Goal: Task Accomplishment & Management: Use online tool/utility

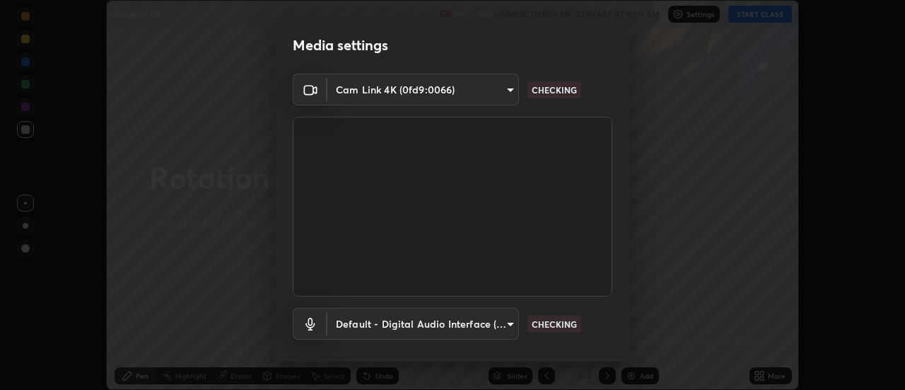
scroll to position [74, 0]
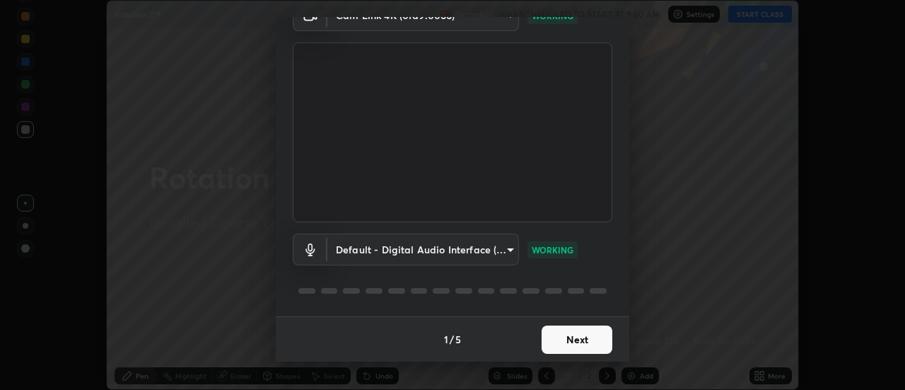
click at [578, 340] on button "Next" at bounding box center [577, 339] width 71 height 28
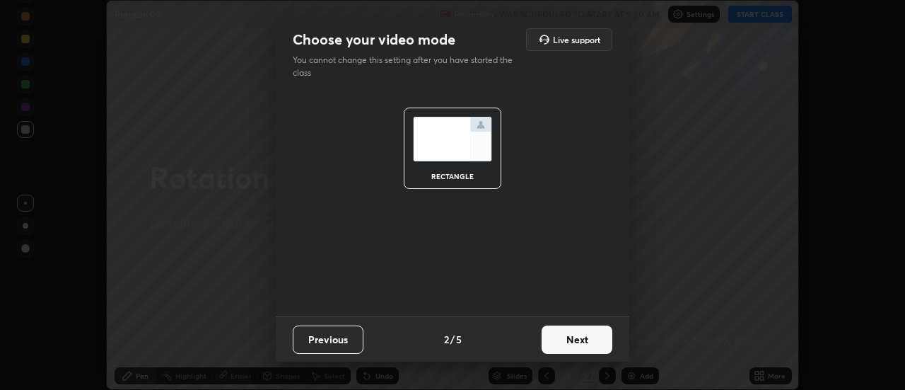
click at [578, 339] on button "Next" at bounding box center [577, 339] width 71 height 28
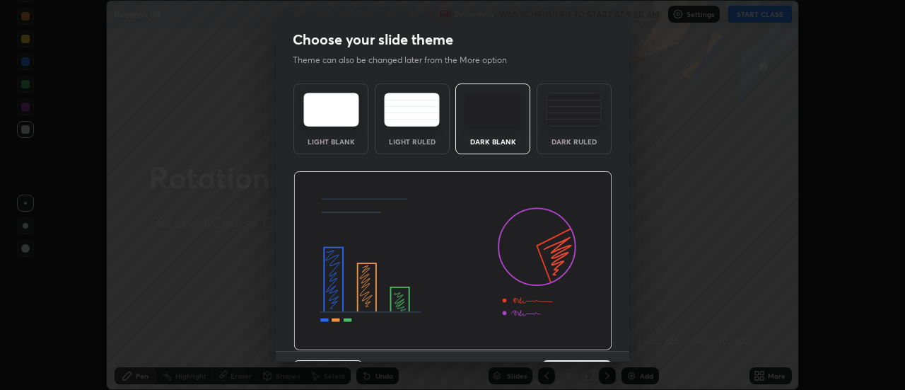
scroll to position [35, 0]
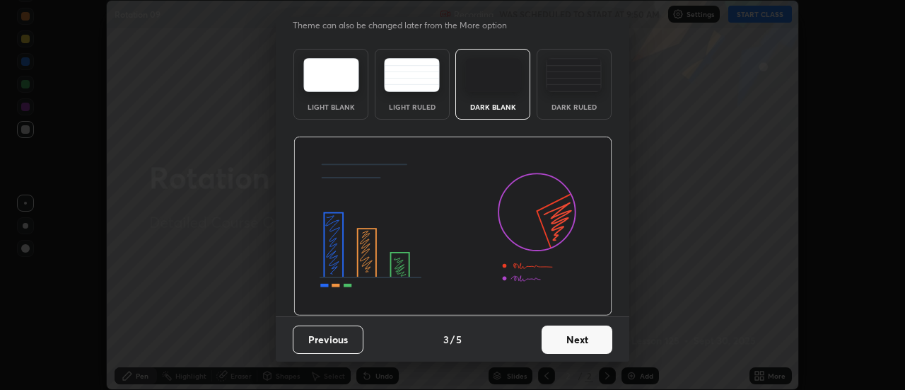
click at [579, 340] on button "Next" at bounding box center [577, 339] width 71 height 28
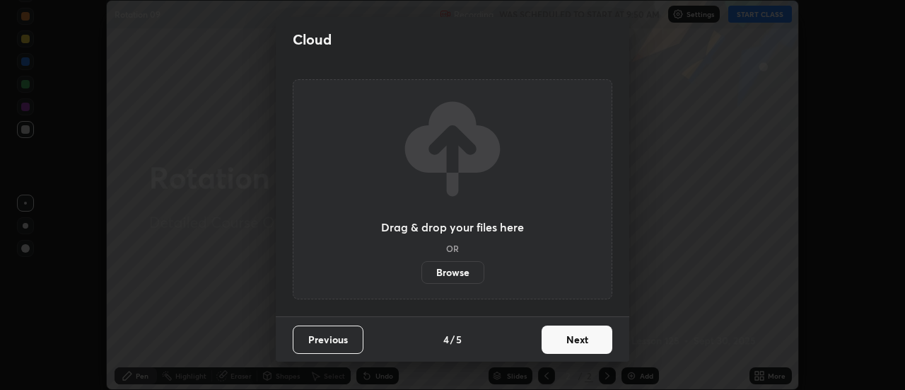
click at [579, 344] on button "Next" at bounding box center [577, 339] width 71 height 28
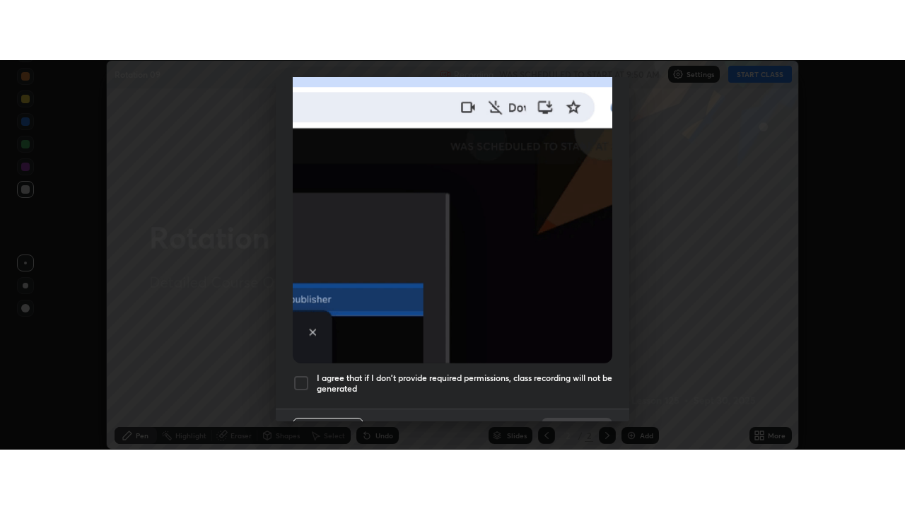
scroll to position [363, 0]
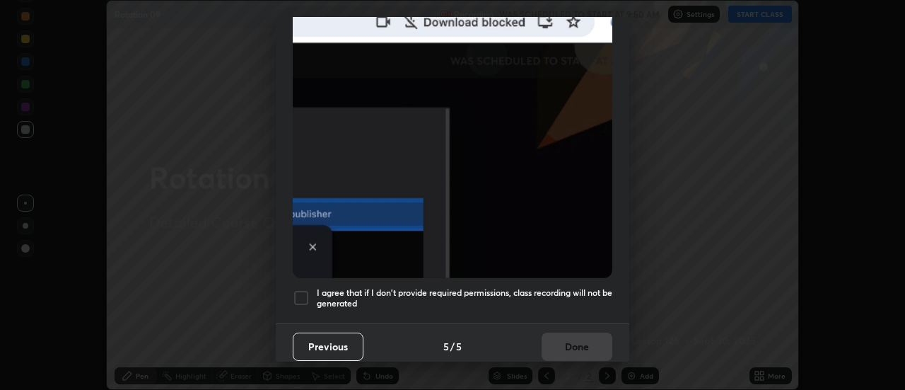
click at [305, 290] on div at bounding box center [301, 297] width 17 height 17
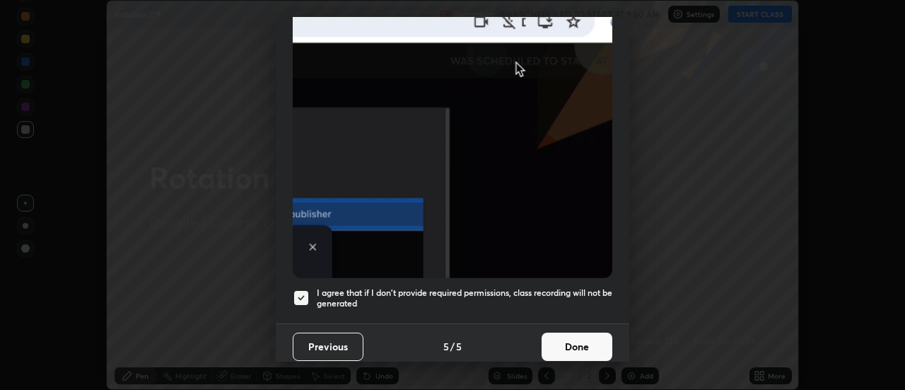
click at [569, 343] on button "Done" at bounding box center [577, 346] width 71 height 28
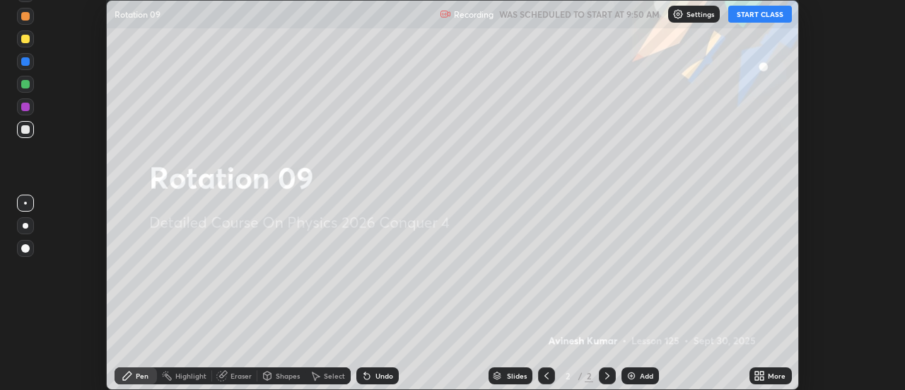
click at [760, 17] on button "START CLASS" at bounding box center [761, 14] width 64 height 17
click at [760, 374] on icon at bounding box center [759, 375] width 11 height 11
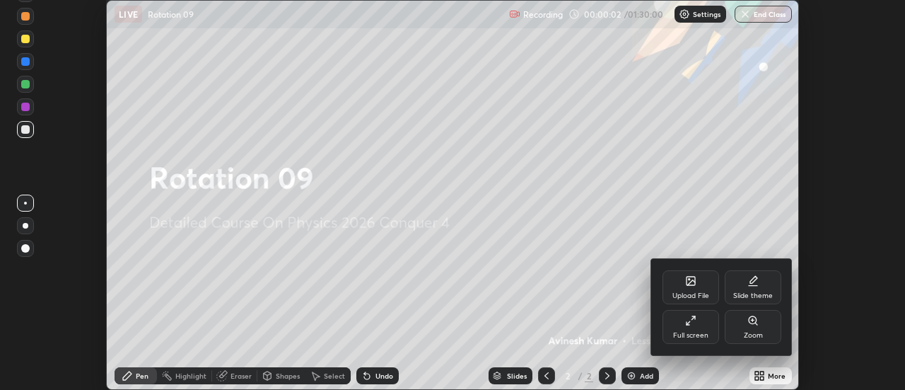
click at [693, 318] on icon at bounding box center [694, 318] width 4 height 4
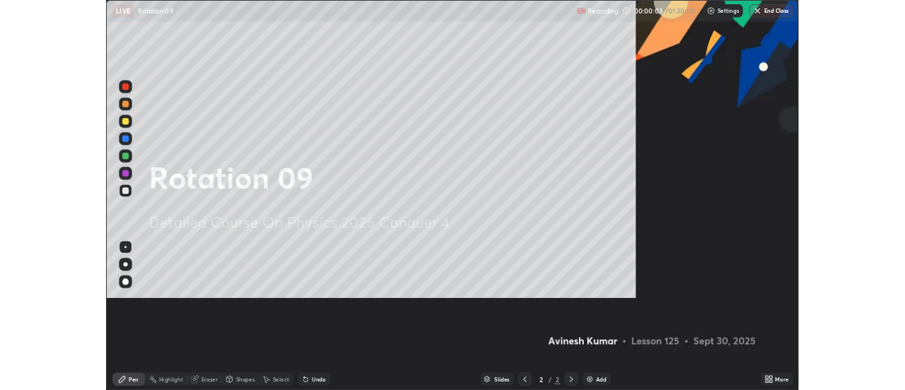
scroll to position [509, 905]
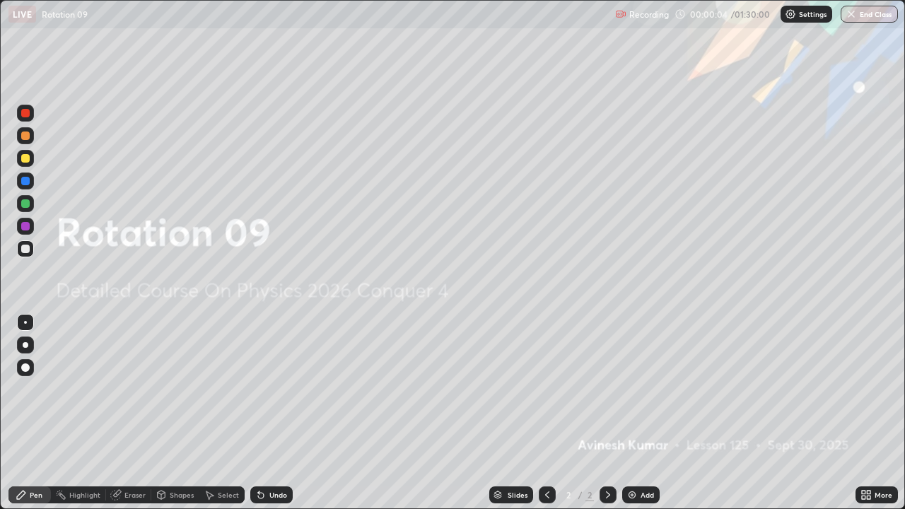
click at [632, 389] on img at bounding box center [632, 494] width 11 height 11
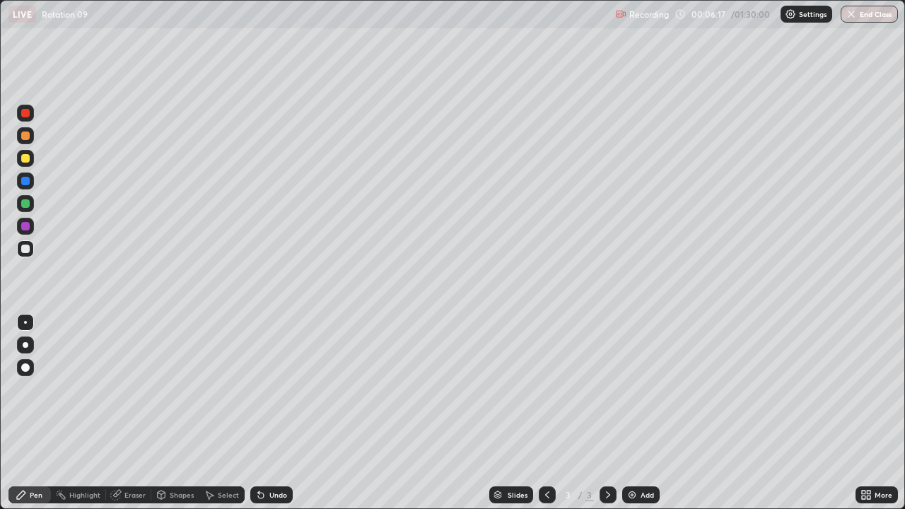
click at [27, 136] on div at bounding box center [25, 136] width 8 height 8
click at [135, 389] on div "Eraser" at bounding box center [134, 495] width 21 height 7
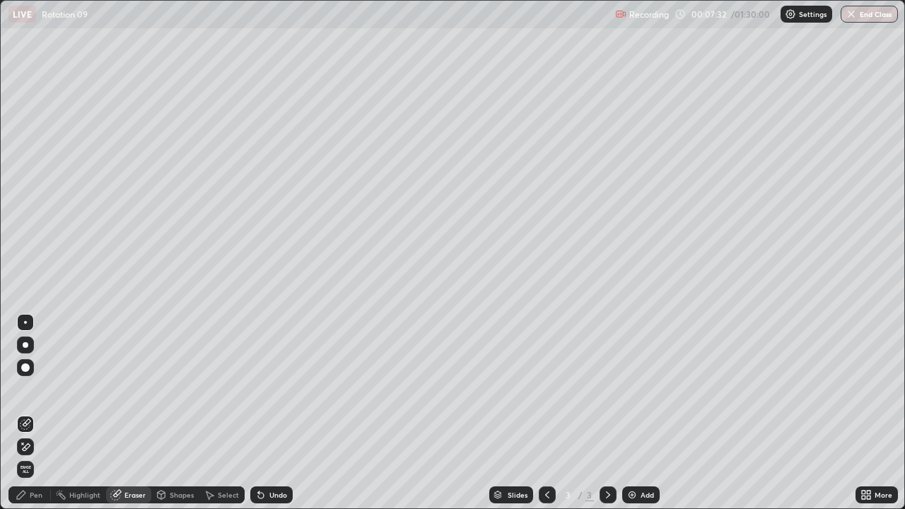
click at [45, 389] on div "Pen" at bounding box center [29, 495] width 42 height 17
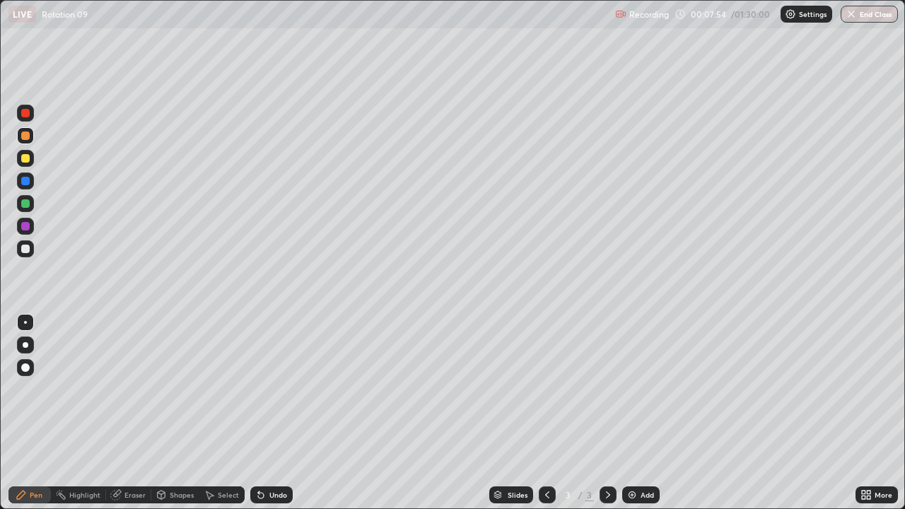
click at [29, 226] on div at bounding box center [25, 226] width 8 height 8
click at [28, 204] on div at bounding box center [25, 203] width 8 height 8
click at [634, 389] on img at bounding box center [632, 494] width 11 height 11
click at [24, 252] on div at bounding box center [25, 249] width 8 height 8
click at [27, 135] on div at bounding box center [25, 136] width 8 height 8
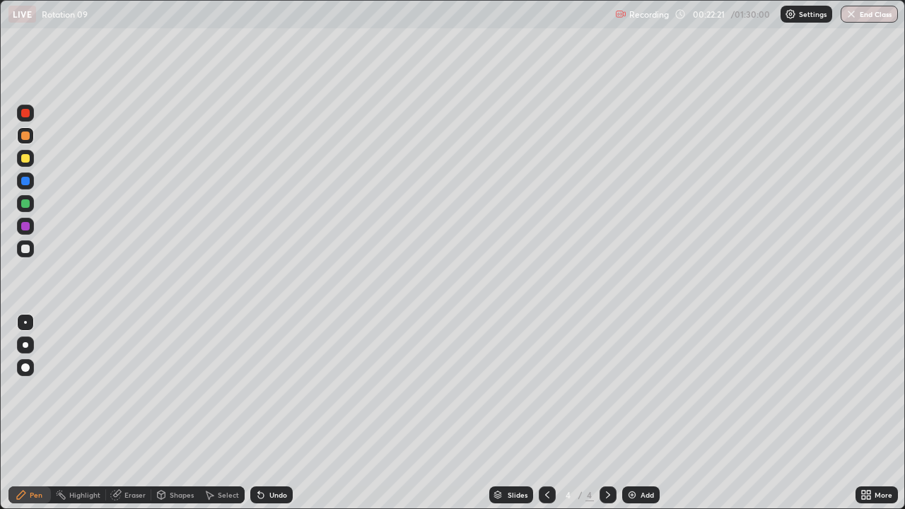
click at [637, 389] on div "Add" at bounding box center [640, 495] width 37 height 17
click at [27, 250] on div at bounding box center [25, 249] width 8 height 8
click at [27, 138] on div at bounding box center [25, 136] width 8 height 8
click at [26, 207] on div at bounding box center [25, 203] width 8 height 8
click at [630, 389] on img at bounding box center [632, 494] width 11 height 11
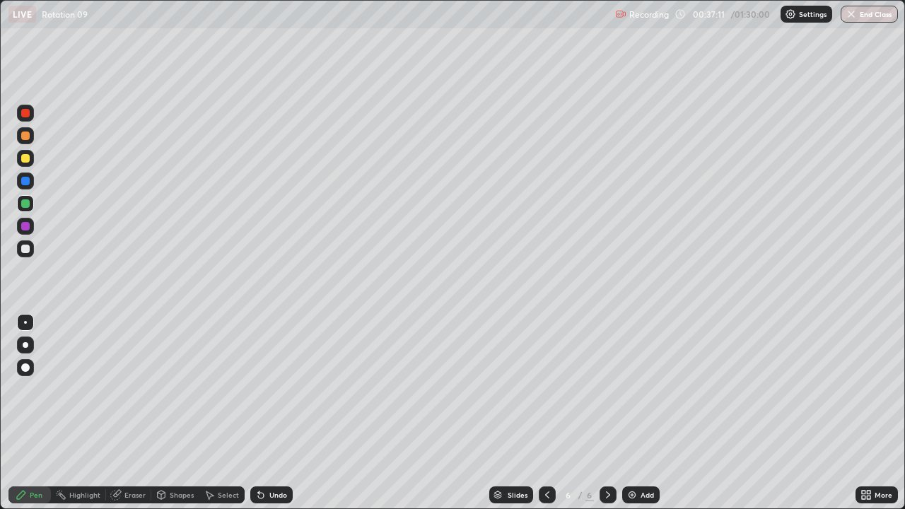
click at [25, 160] on div at bounding box center [25, 158] width 8 height 8
click at [634, 389] on img at bounding box center [632, 494] width 11 height 11
click at [26, 250] on div at bounding box center [25, 249] width 8 height 8
click at [25, 136] on div at bounding box center [25, 136] width 8 height 8
click at [134, 389] on div "Eraser" at bounding box center [134, 495] width 21 height 7
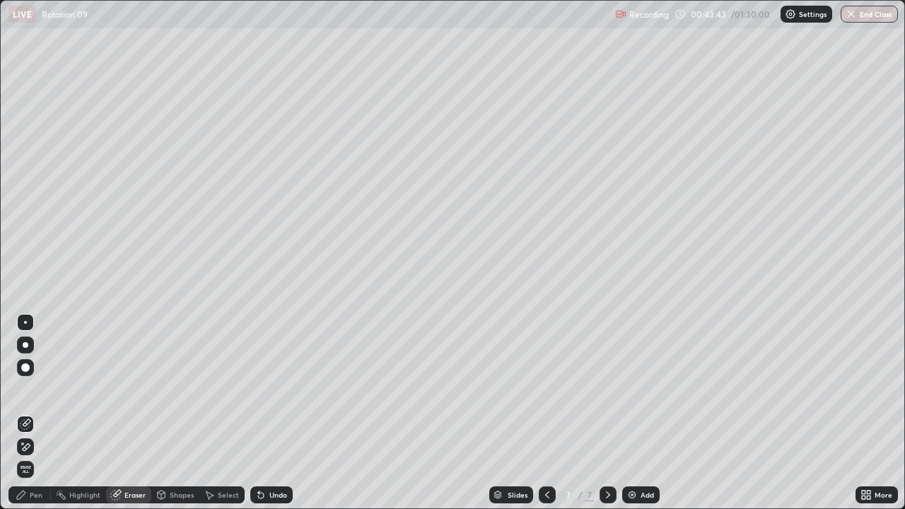
click at [31, 389] on div "Pen" at bounding box center [36, 495] width 13 height 7
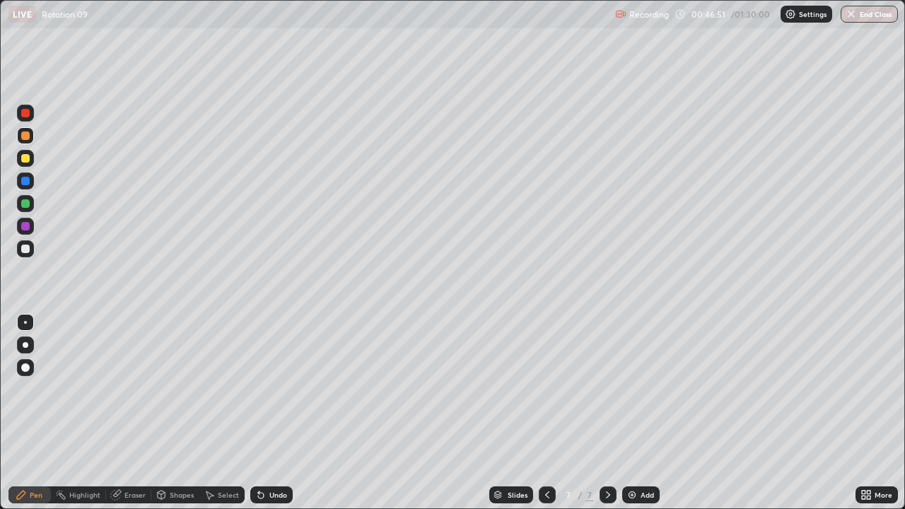
click at [25, 159] on div at bounding box center [25, 158] width 8 height 8
click at [26, 250] on div at bounding box center [25, 249] width 8 height 8
click at [632, 389] on img at bounding box center [632, 494] width 11 height 11
click at [25, 138] on div at bounding box center [25, 136] width 8 height 8
click at [28, 161] on div at bounding box center [25, 158] width 8 height 8
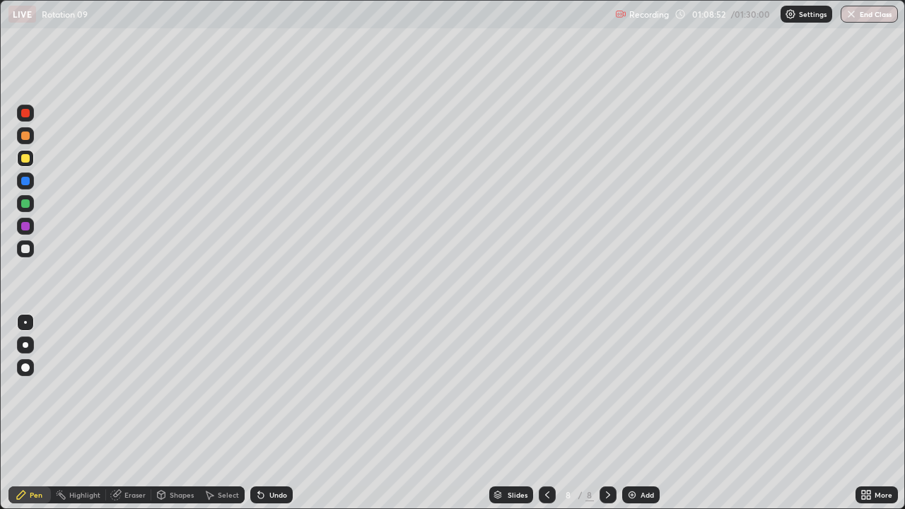
click at [630, 389] on img at bounding box center [632, 494] width 11 height 11
click at [25, 204] on div at bounding box center [25, 203] width 8 height 8
click at [25, 249] on div at bounding box center [25, 249] width 8 height 8
click at [881, 11] on button "End Class" at bounding box center [870, 14] width 56 height 17
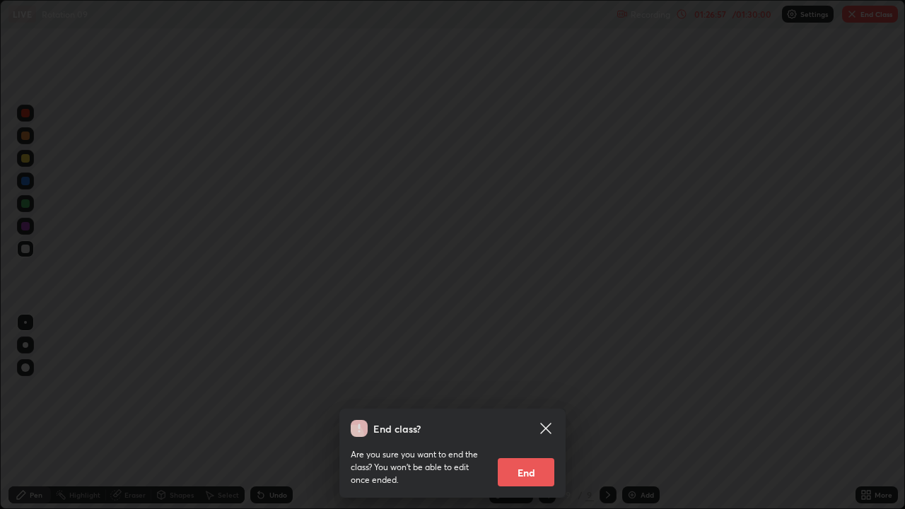
click at [528, 389] on button "End" at bounding box center [526, 472] width 57 height 28
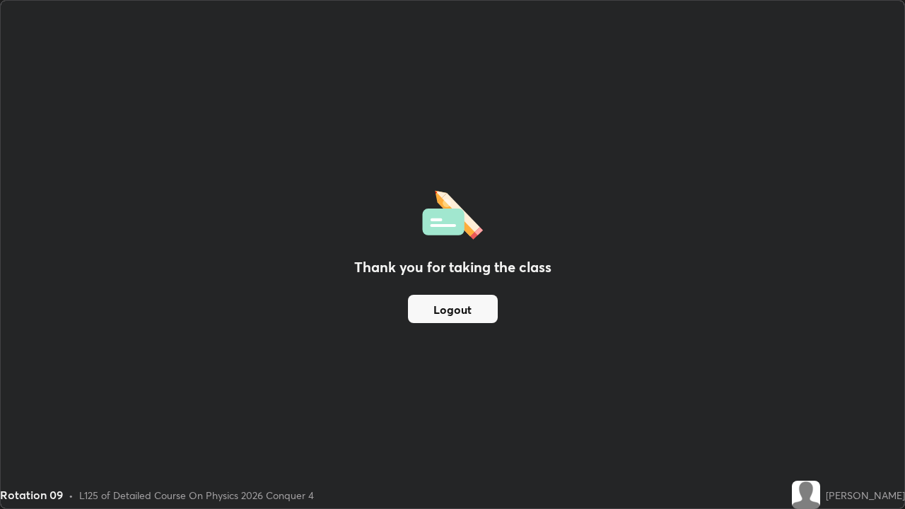
click at [487, 311] on button "Logout" at bounding box center [453, 309] width 90 height 28
click at [478, 314] on button "Logout" at bounding box center [453, 309] width 90 height 28
click at [469, 310] on button "Logout" at bounding box center [453, 309] width 90 height 28
click at [468, 311] on button "Logout" at bounding box center [453, 309] width 90 height 28
click at [475, 308] on button "Logout" at bounding box center [453, 309] width 90 height 28
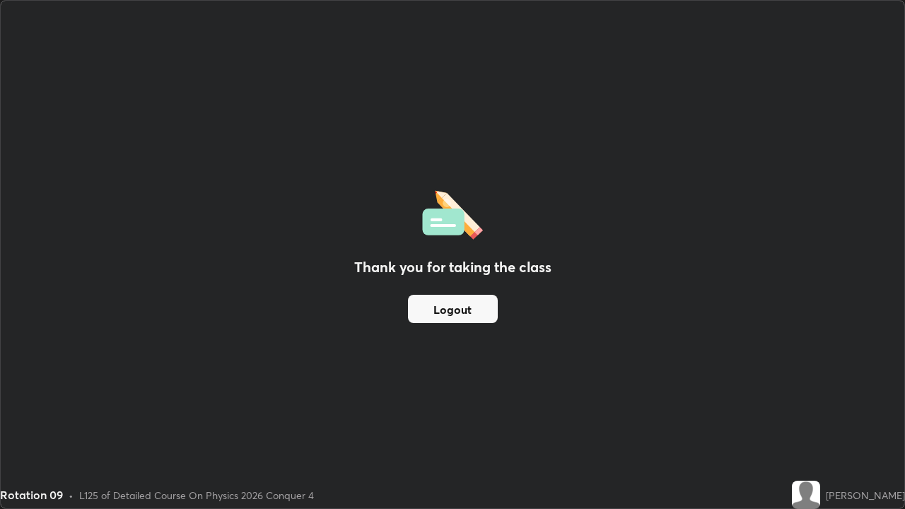
click at [484, 308] on button "Logout" at bounding box center [453, 309] width 90 height 28
click at [489, 307] on button "Logout" at bounding box center [453, 309] width 90 height 28
click at [457, 313] on button "Logout" at bounding box center [453, 309] width 90 height 28
click at [450, 311] on button "Logout" at bounding box center [453, 309] width 90 height 28
click at [456, 306] on button "Logout" at bounding box center [453, 309] width 90 height 28
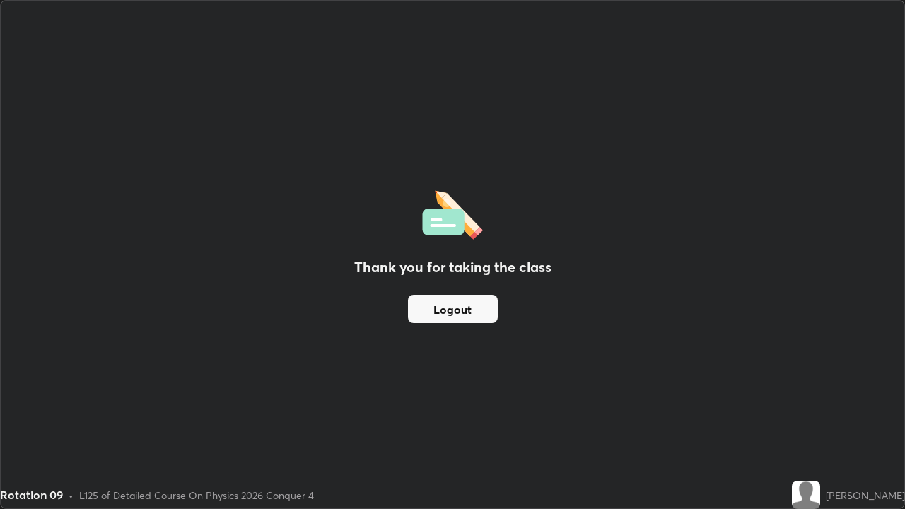
click at [453, 310] on button "Logout" at bounding box center [453, 309] width 90 height 28
click at [453, 312] on button "Logout" at bounding box center [453, 309] width 90 height 28
click at [453, 313] on button "Logout" at bounding box center [453, 309] width 90 height 28
click at [455, 313] on button "Logout" at bounding box center [453, 309] width 90 height 28
click at [454, 313] on button "Logout" at bounding box center [453, 309] width 90 height 28
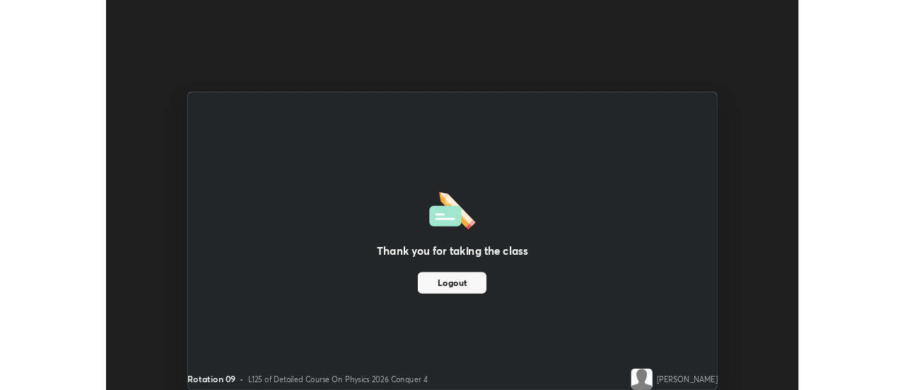
scroll to position [70346, 69830]
